Goal: Task Accomplishment & Management: Use online tool/utility

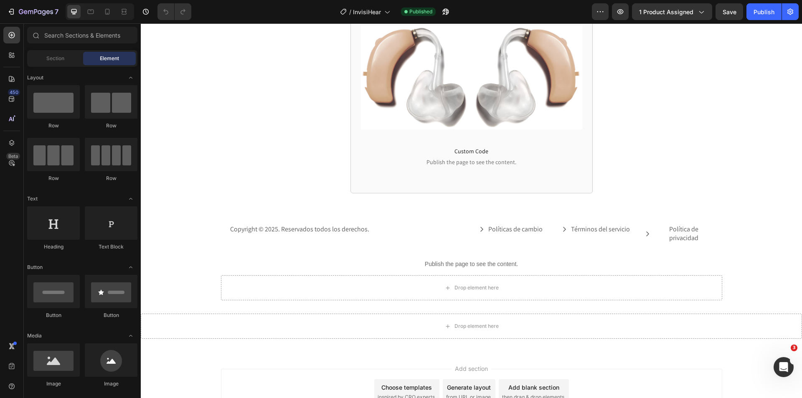
scroll to position [1848, 0]
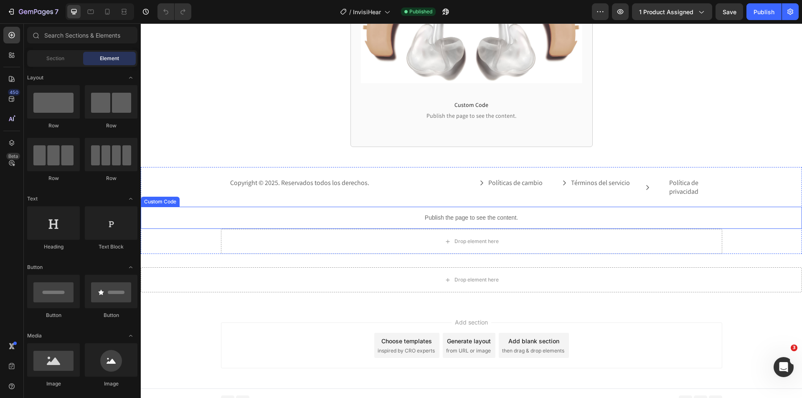
click at [475, 216] on div "Publish the page to see the content." at bounding box center [472, 218] width 662 height 22
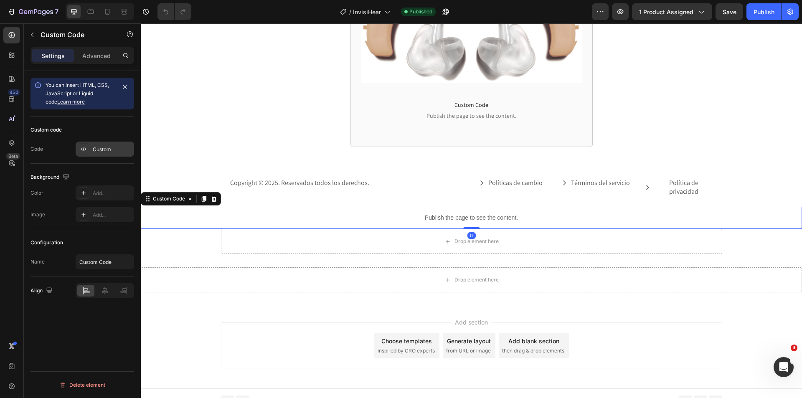
click at [96, 143] on div "Custom" at bounding box center [105, 149] width 59 height 15
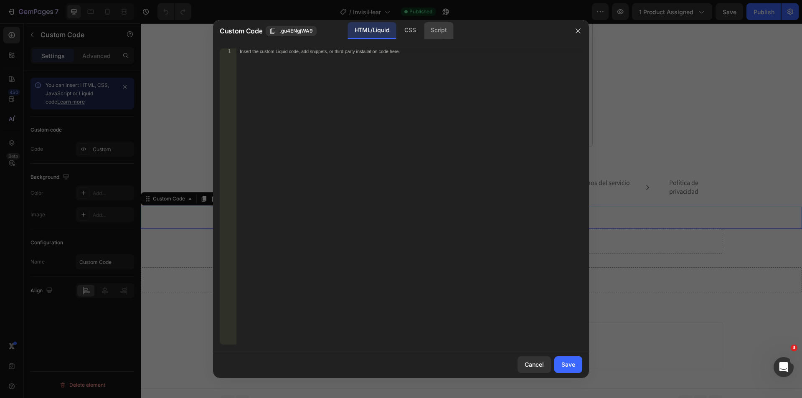
click at [447, 31] on div "Script" at bounding box center [438, 30] width 29 height 17
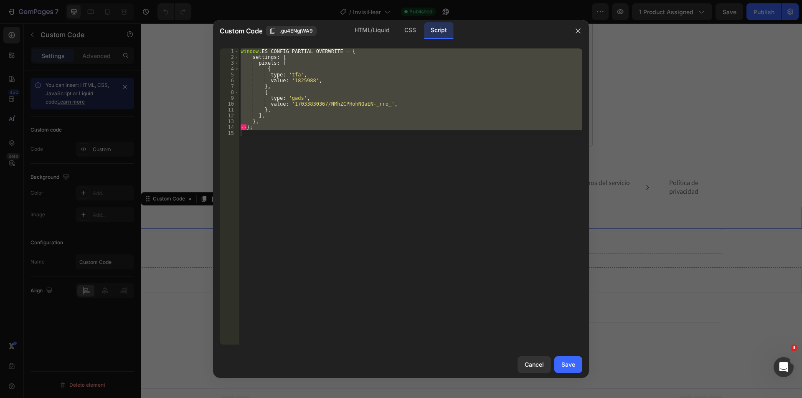
click at [384, 87] on div "window . ES_CONFIG_PARTIAL_OVERWRITE = { settings : { pixels : [ { type : 'tfa'…" at bounding box center [411, 196] width 344 height 296
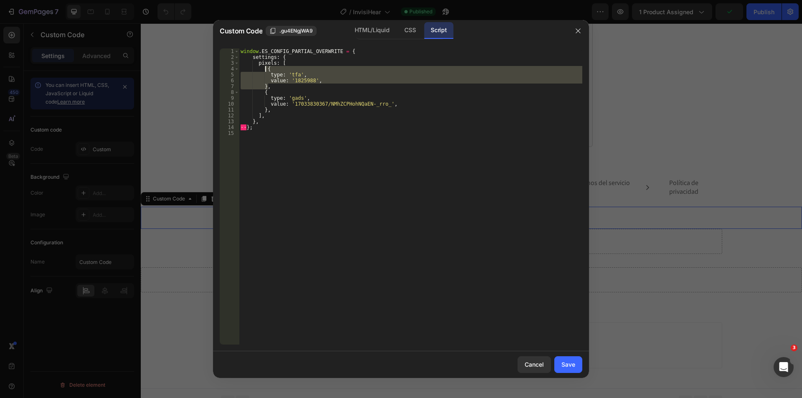
drag, startPoint x: 276, startPoint y: 87, endPoint x: 266, endPoint y: 70, distance: 19.1
click at [266, 70] on div "window . ES_CONFIG_PARTIAL_OVERWRITE = { settings : { pixels : [ { type : 'tfa'…" at bounding box center [411, 202] width 344 height 308
click at [274, 88] on div "window . ES_CONFIG_PARTIAL_OVERWRITE = { settings : { pixels : [ { type : 'tfa'…" at bounding box center [411, 196] width 344 height 296
type textarea "},"
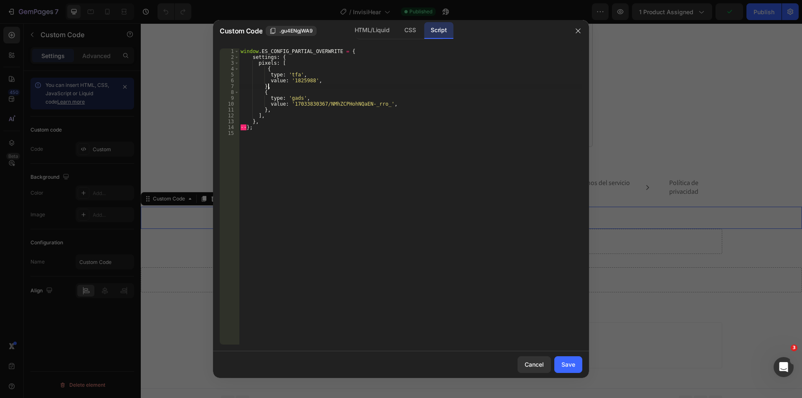
scroll to position [0, 1]
paste textarea "},"
click at [308, 104] on div "window . ES_CONFIG_PARTIAL_OVERWRITE = { settings : { pixels : [ { type : 'tfa'…" at bounding box center [411, 202] width 344 height 308
paste textarea "17129"
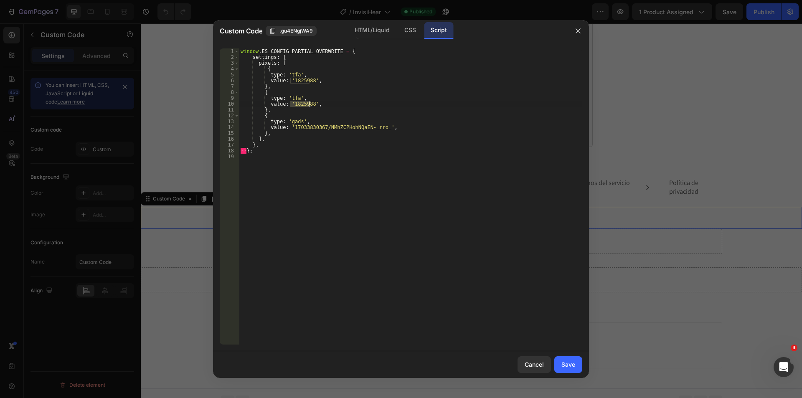
type textarea "value: '1817129',"
click at [571, 365] on div "Save" at bounding box center [569, 364] width 14 height 9
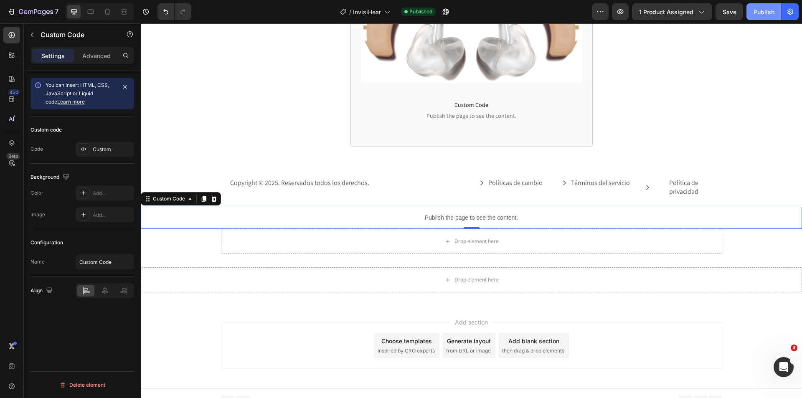
click at [765, 16] on button "Publish" at bounding box center [764, 11] width 35 height 17
